Goal: Information Seeking & Learning: Find specific fact

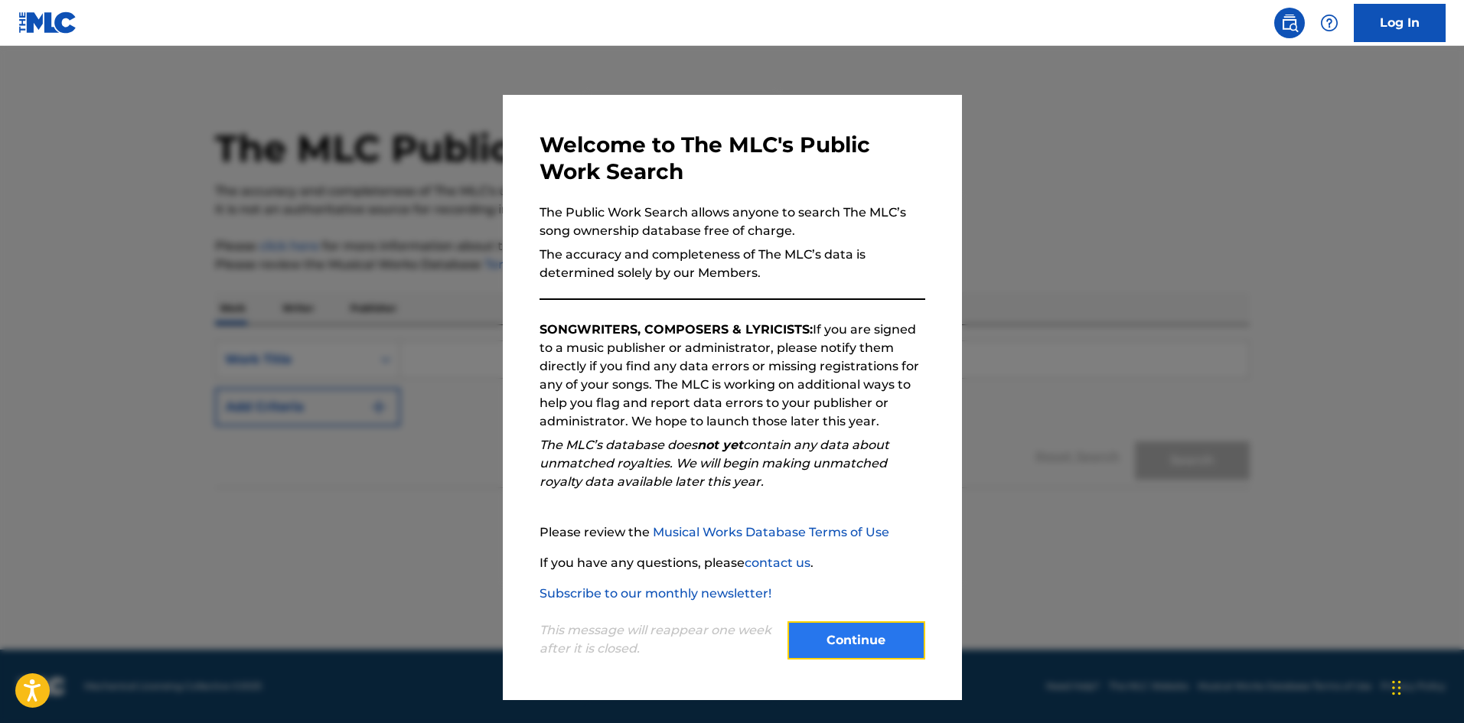
click at [912, 640] on button "Continue" at bounding box center [856, 640] width 138 height 38
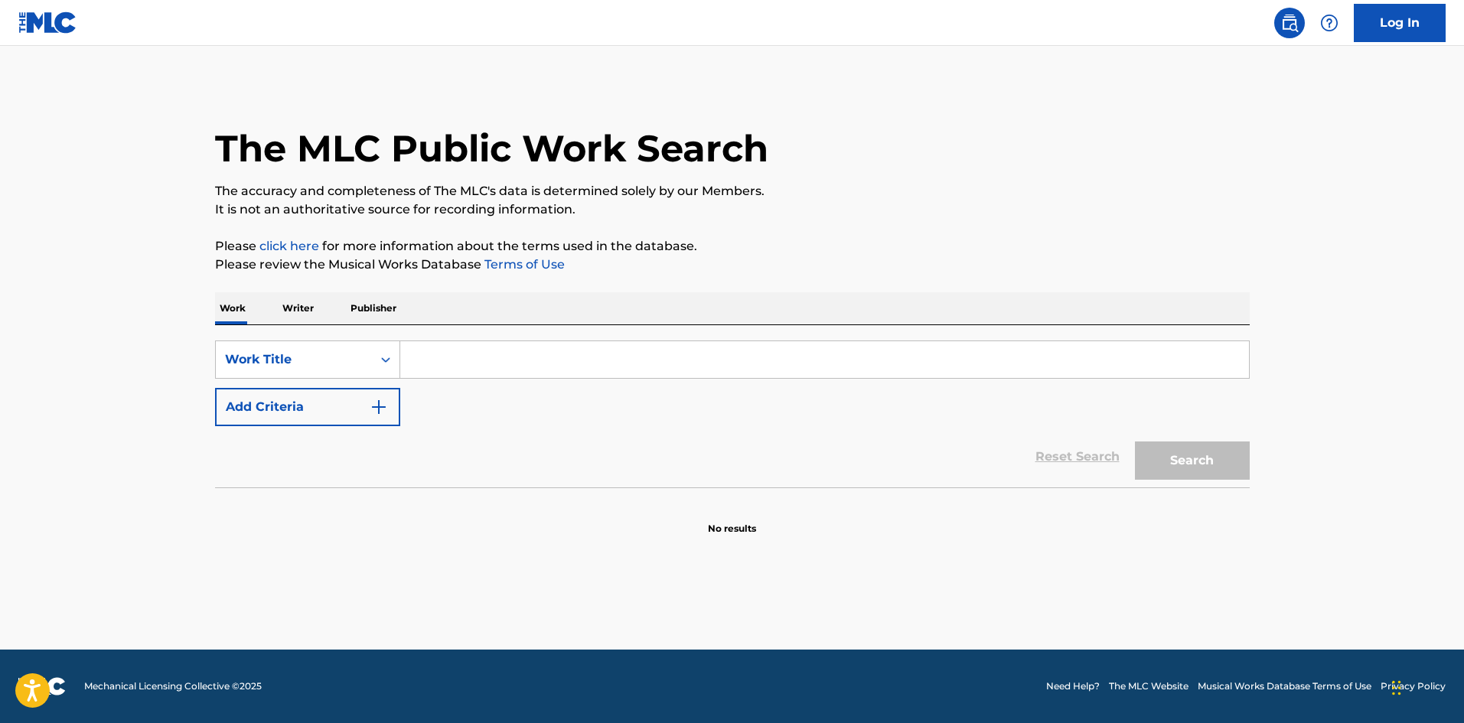
click at [482, 363] on input "Search Form" at bounding box center [824, 359] width 848 height 37
type input "Glass Shatters"
click at [1135, 441] on button "Search" at bounding box center [1192, 460] width 115 height 38
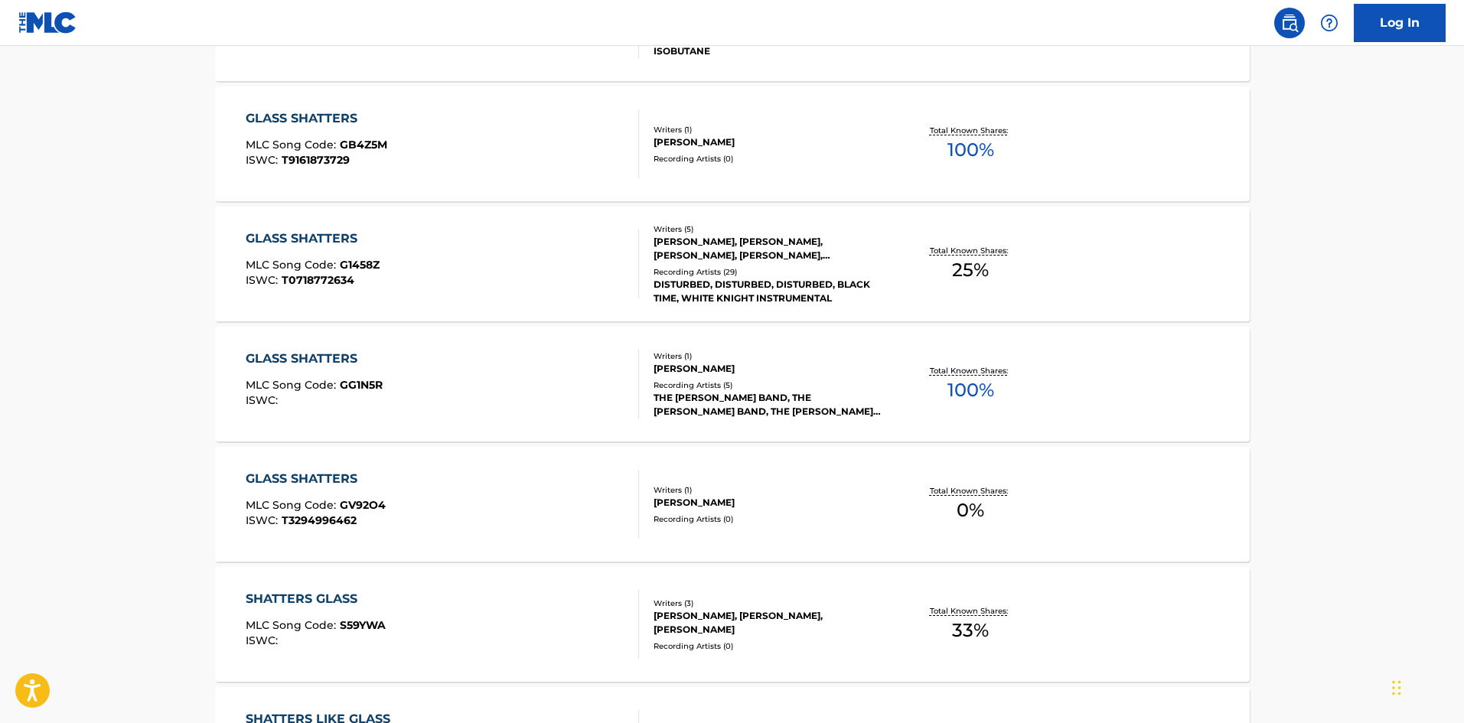
scroll to position [536, 0]
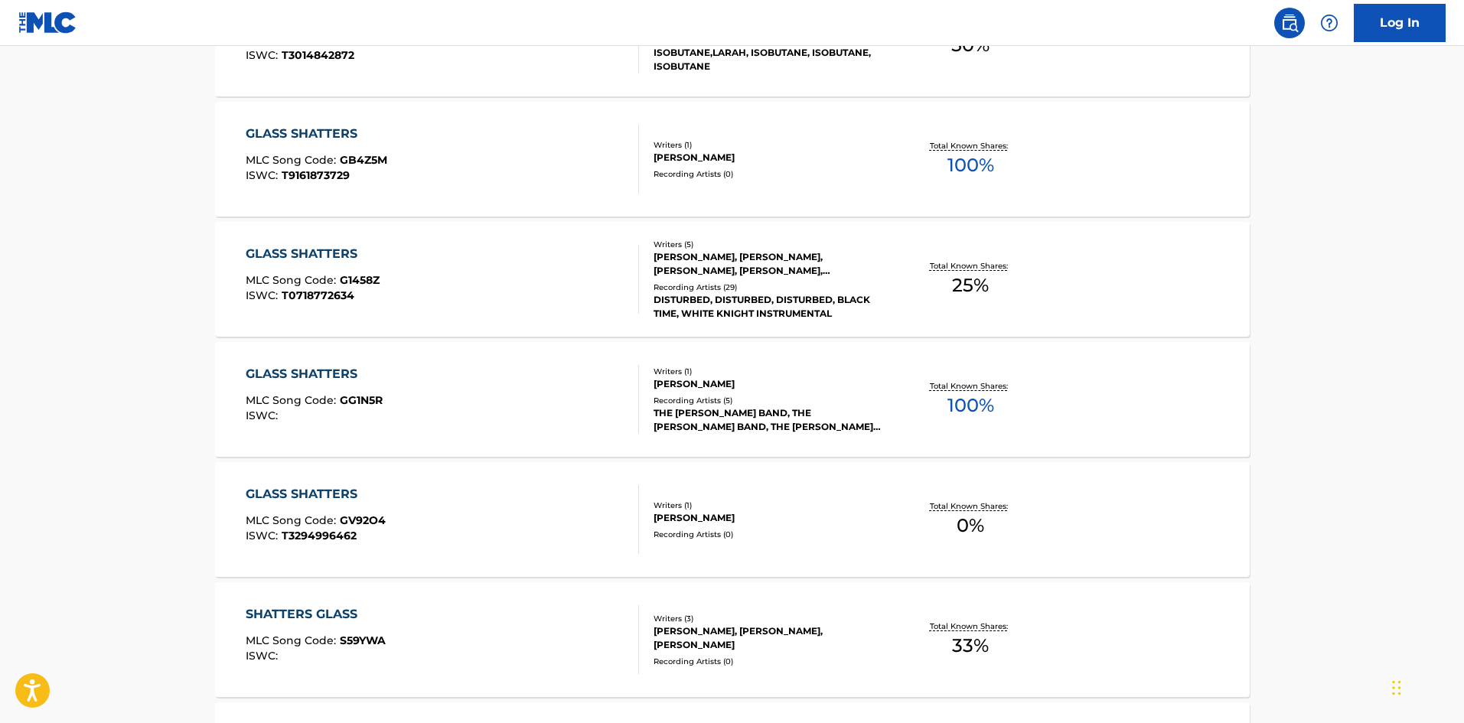
click at [306, 244] on div "GLASS SHATTERS MLC Song Code : G1458Z ISWC : T0718772634 Writers ( 5 ) [PERSON_…" at bounding box center [732, 279] width 1034 height 115
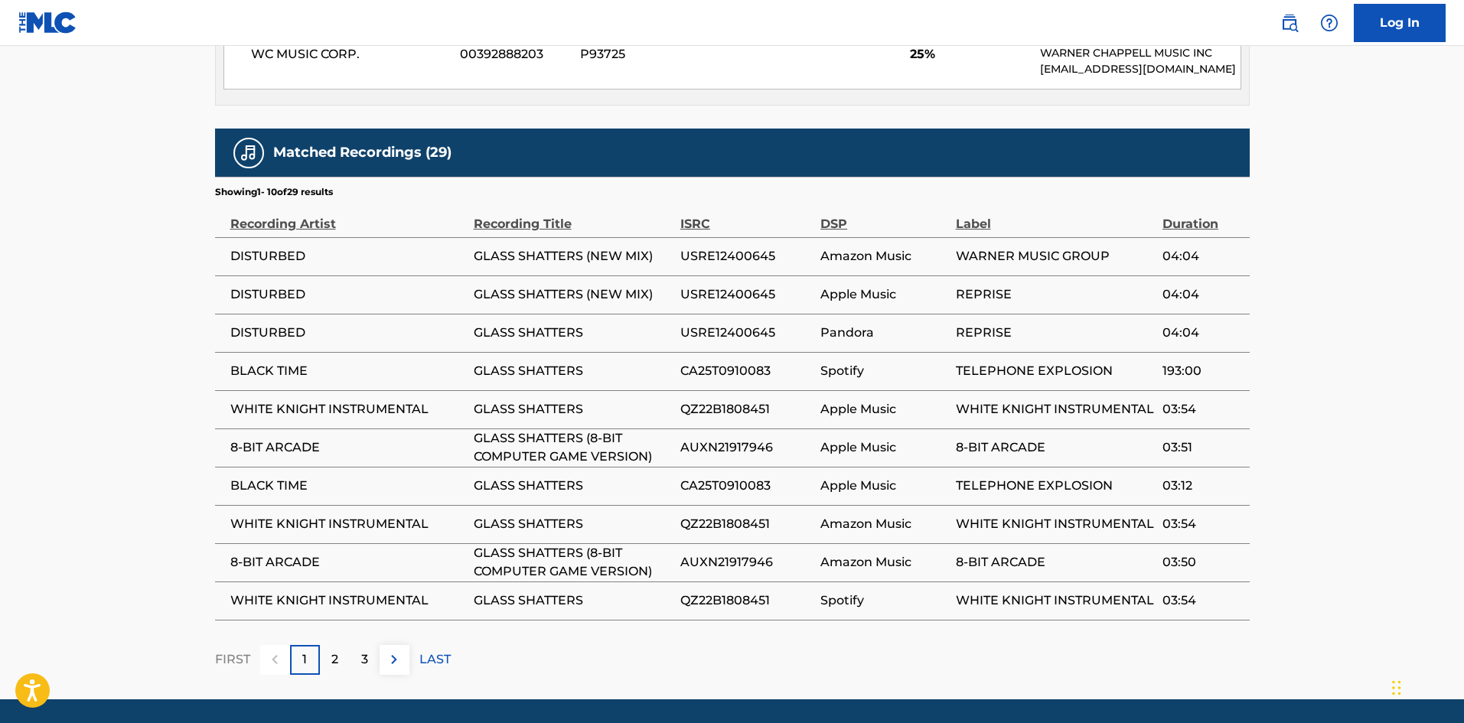
scroll to position [923, 0]
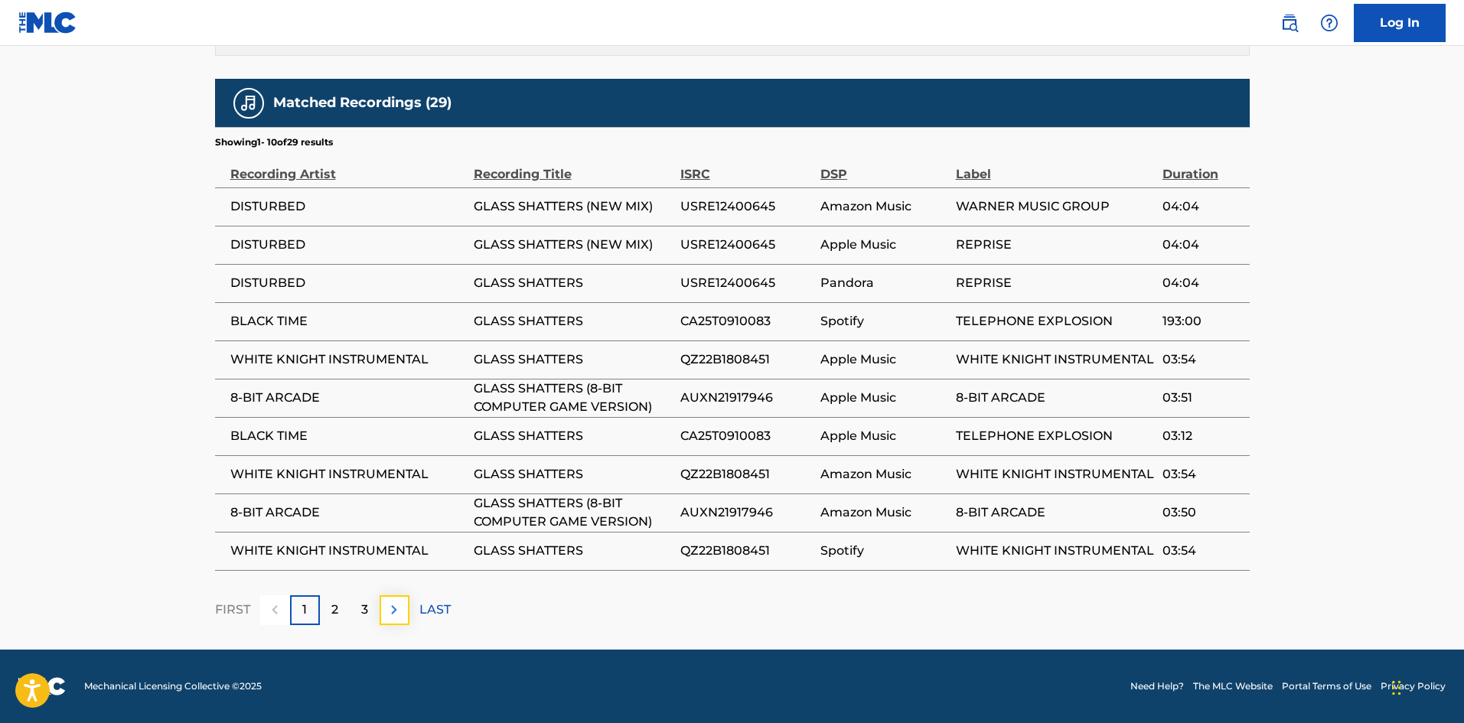
click at [393, 609] on img at bounding box center [394, 610] width 18 height 18
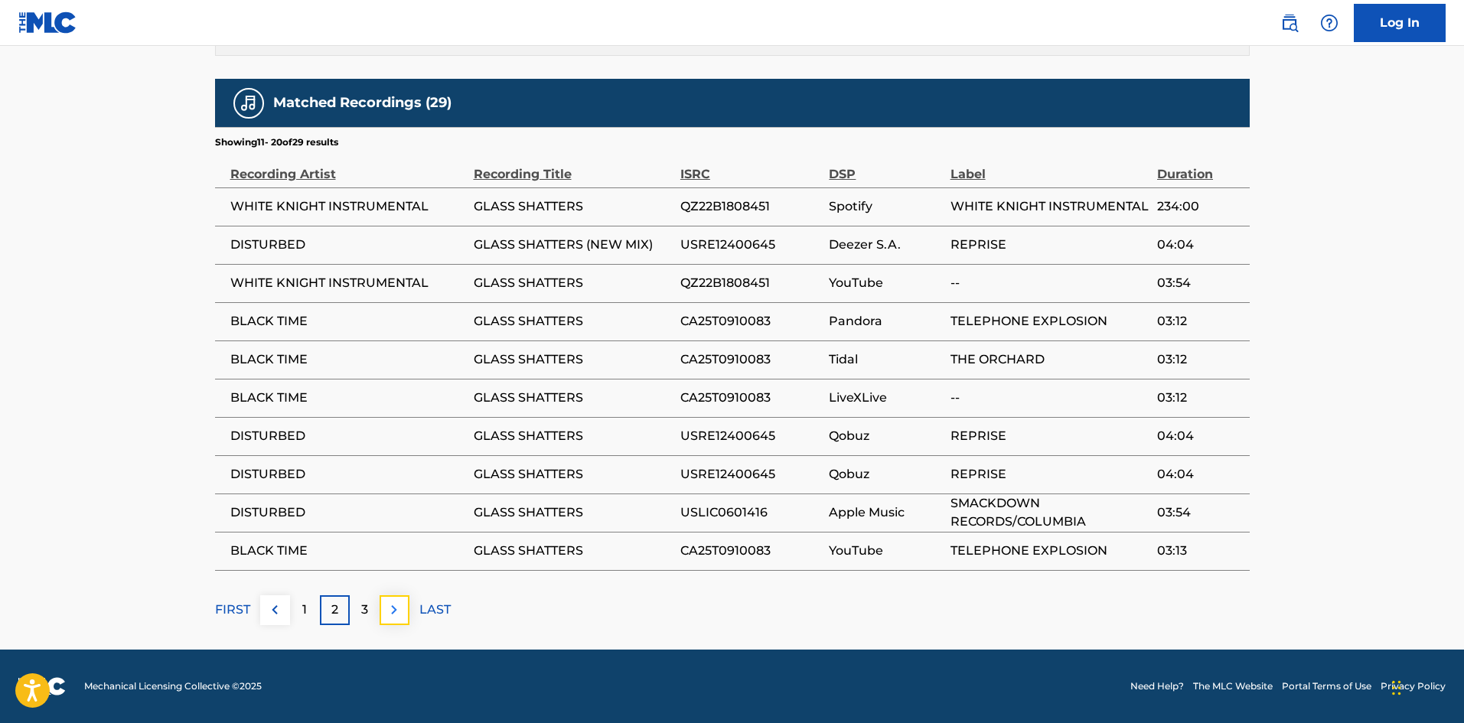
click at [392, 612] on img at bounding box center [394, 610] width 18 height 18
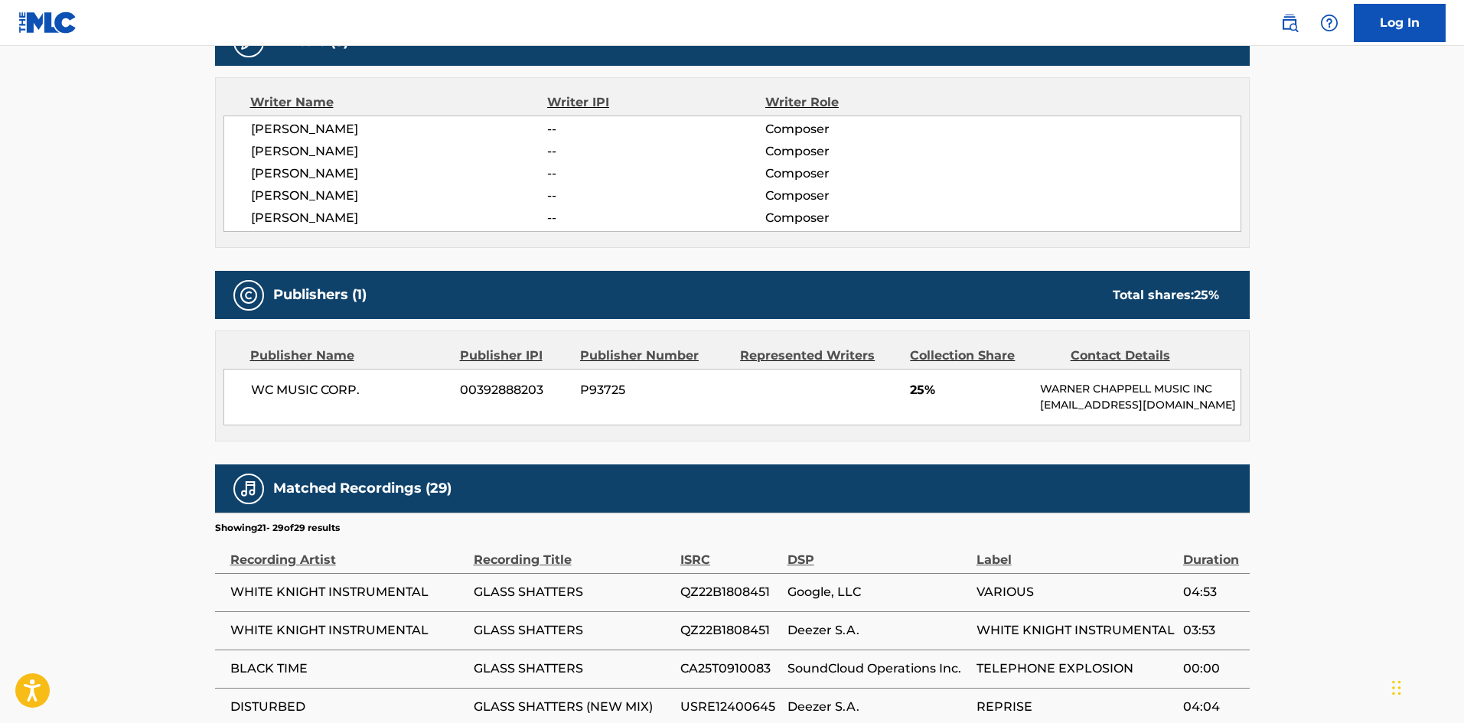
scroll to position [884, 0]
